Goal: Transaction & Acquisition: Obtain resource

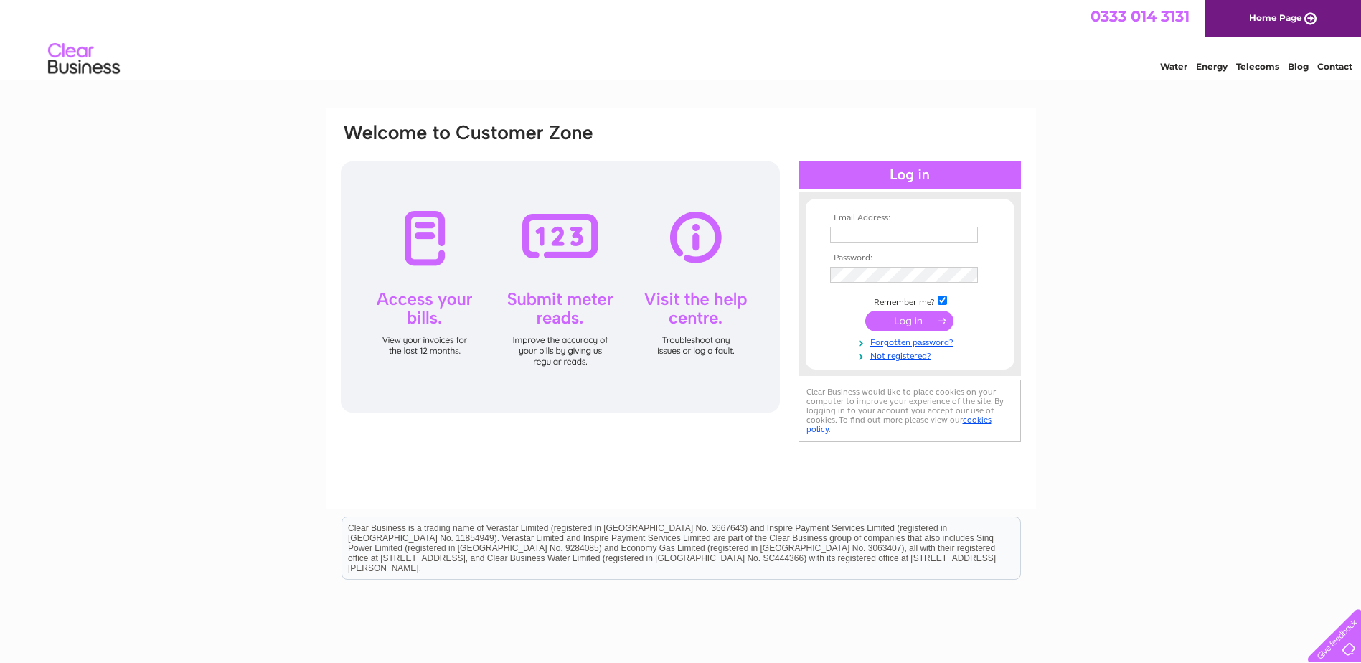
click at [845, 233] on input "text" at bounding box center [904, 235] width 148 height 16
type input "fiona.taylor@homestarteastantrim.org.uk"
click at [940, 324] on input "submit" at bounding box center [909, 321] width 88 height 20
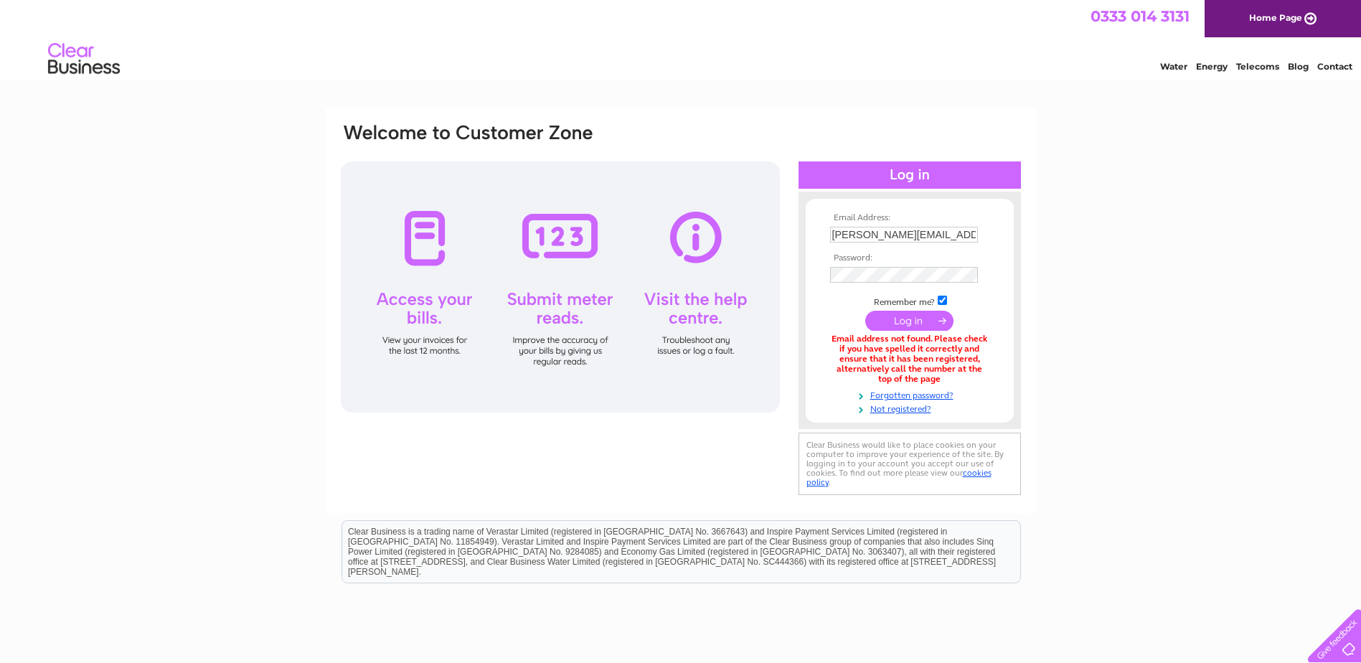
click at [1143, 278] on div "Email Address: fiona.taylor@homestarteastantrim.org.uk Password:" at bounding box center [680, 433] width 1361 height 651
click at [874, 238] on input "fiona.taylor@homestarteastantrim.org.uk" at bounding box center [904, 235] width 148 height 16
click at [1159, 212] on div "Email Address: fiona.taylor@homestarteastantrim.org.uk Password:" at bounding box center [680, 434] width 1361 height 652
click at [966, 235] on input "fiona.taylor@homestarteastantrim.org.uk" at bounding box center [904, 235] width 148 height 16
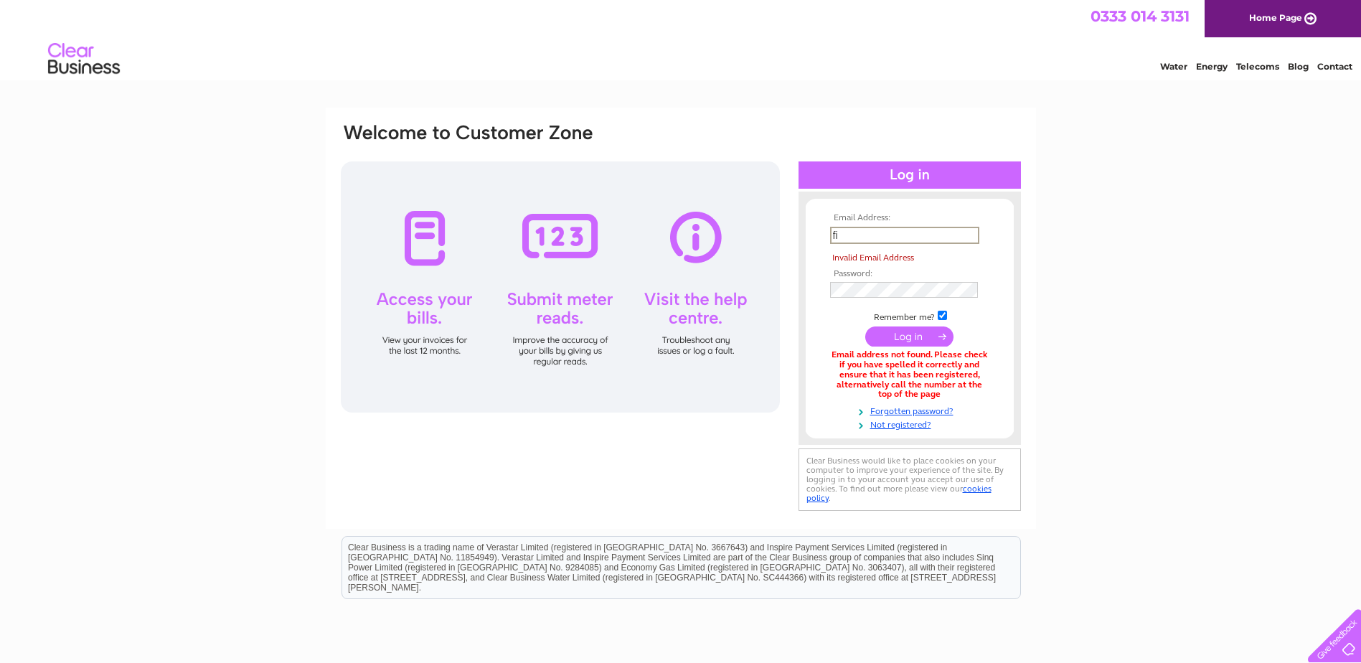
type input "f"
type input "homestartcfergus@btconnect.com"
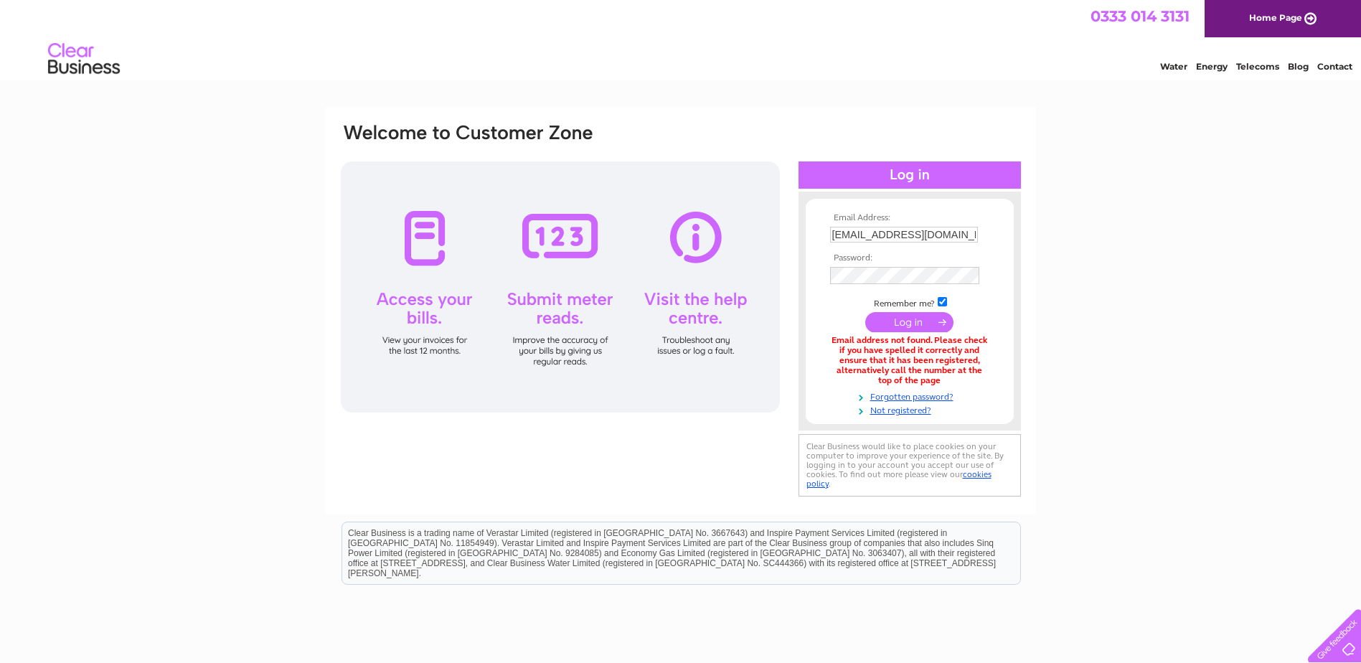
click at [934, 320] on input "submit" at bounding box center [909, 322] width 88 height 20
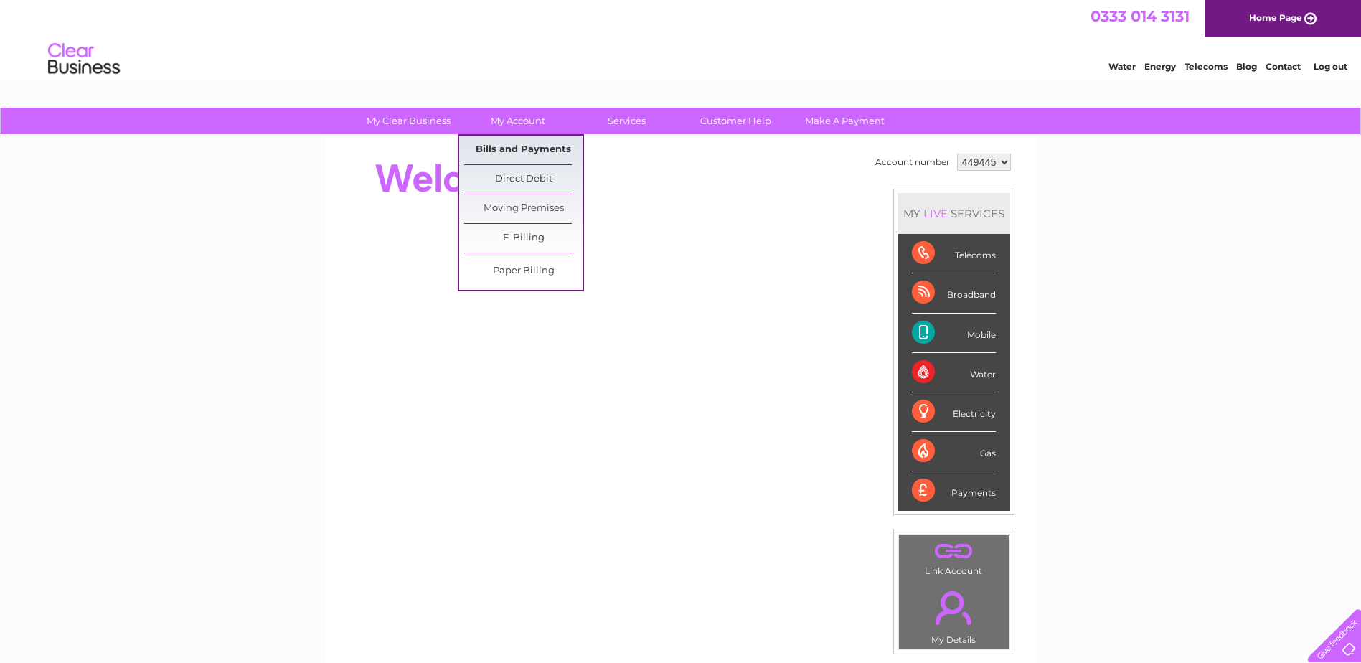
click at [510, 152] on link "Bills and Payments" at bounding box center [523, 150] width 118 height 29
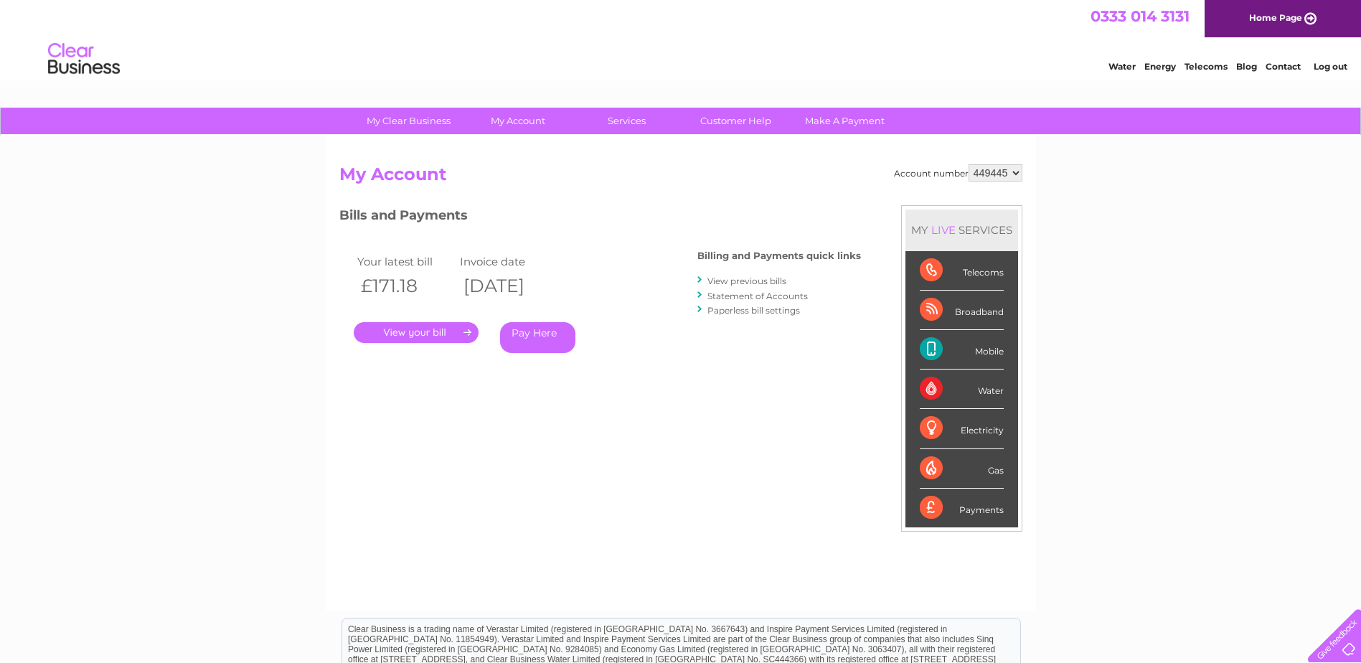
click at [742, 283] on link "View previous bills" at bounding box center [746, 280] width 79 height 11
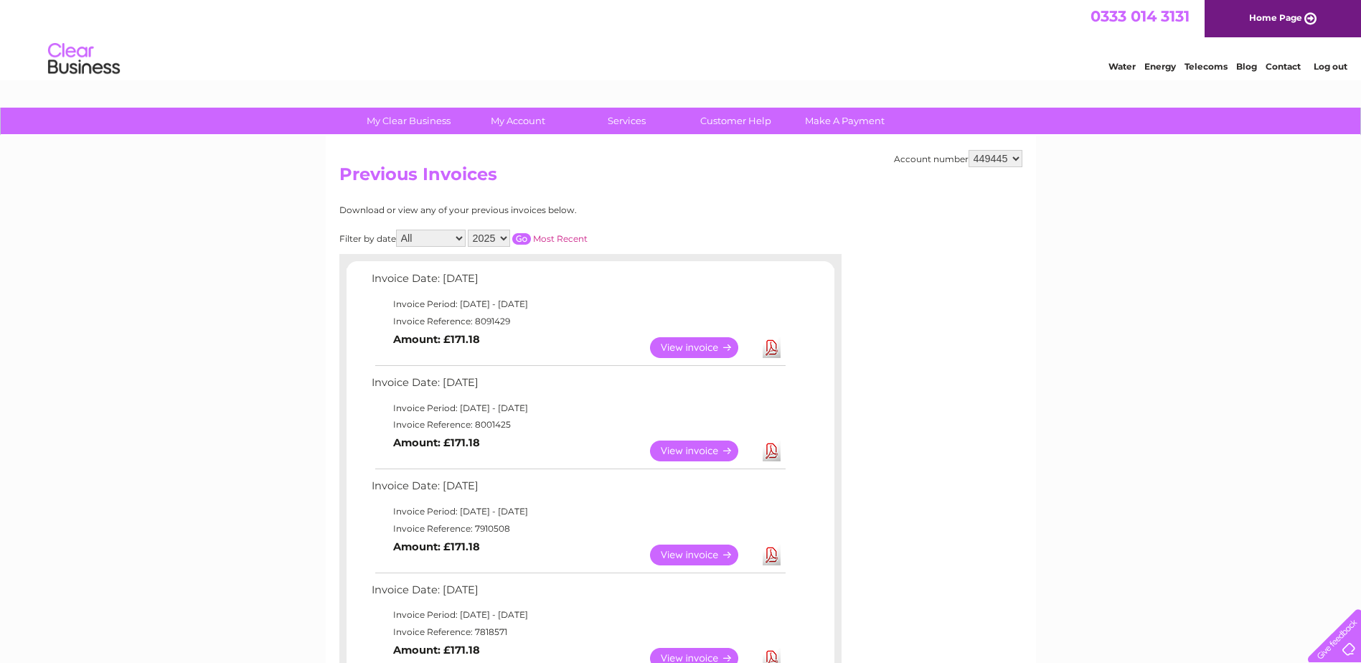
click at [773, 454] on link "Download" at bounding box center [772, 450] width 18 height 21
click at [774, 349] on link "Download" at bounding box center [772, 347] width 18 height 21
click at [1334, 65] on link "Log out" at bounding box center [1331, 66] width 34 height 11
